Goal: Check status: Check status

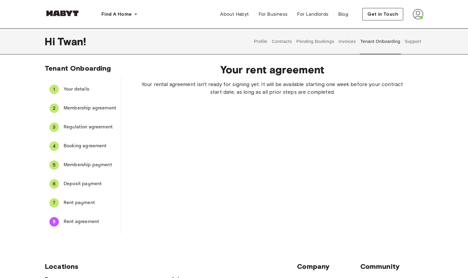
click at [315, 42] on button "Pending Bookings" at bounding box center [314, 41] width 39 height 26
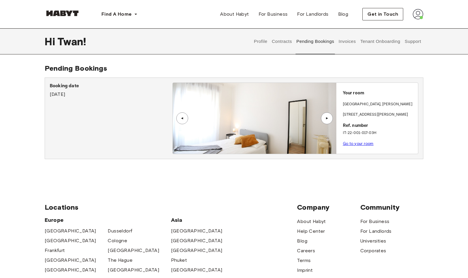
click at [84, 91] on div "Booking date [DATE]" at bounding box center [111, 89] width 123 height 15
click at [357, 144] on link "Go to your room" at bounding box center [358, 143] width 31 height 4
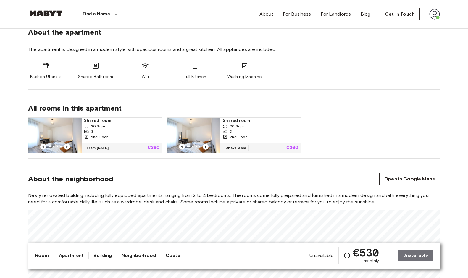
scroll to position [177, 0]
